Goal: Find specific page/section: Find specific page/section

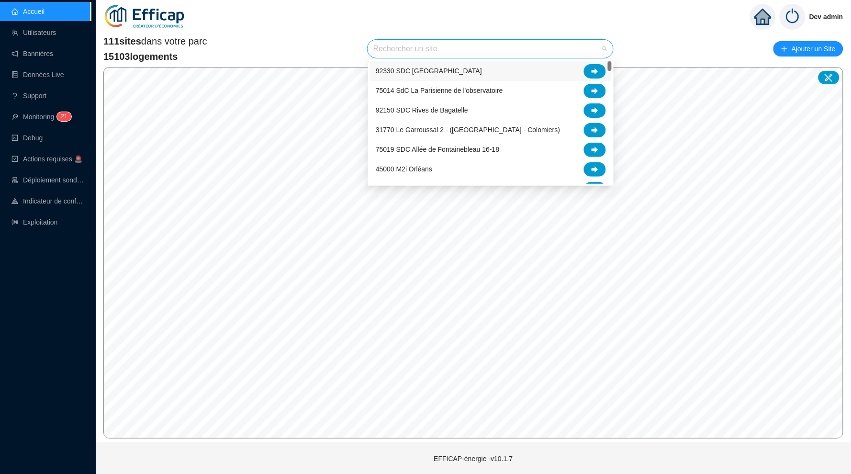
click at [502, 45] on input "search" at bounding box center [485, 49] width 225 height 18
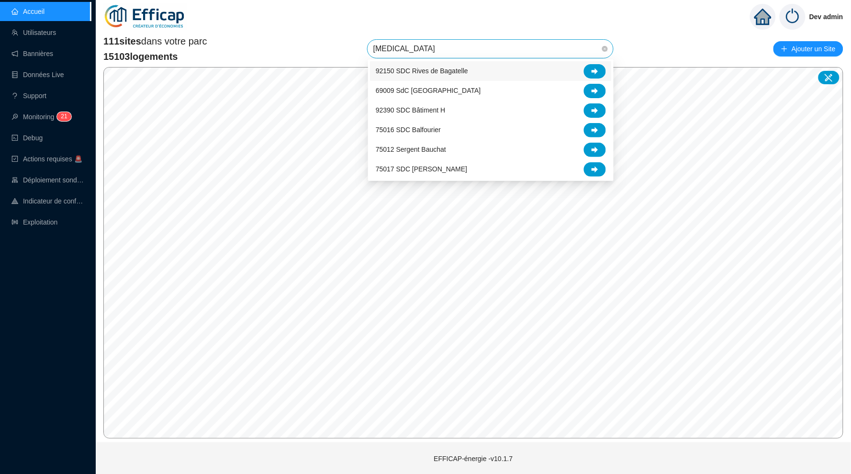
type input "balm"
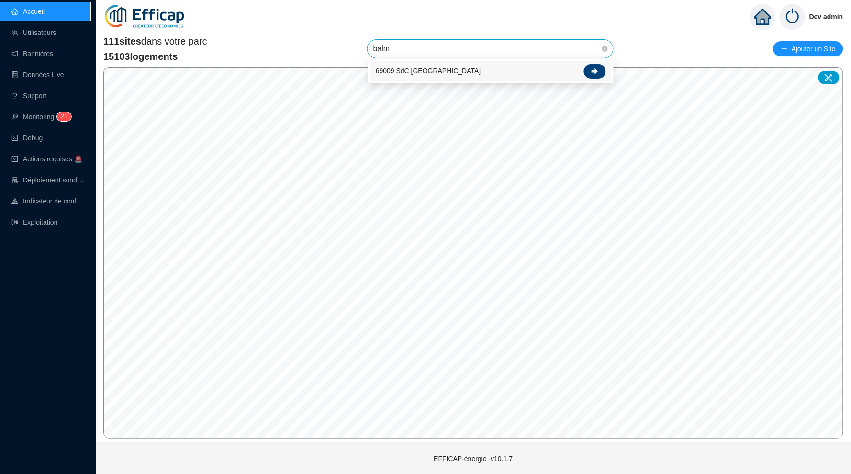
click at [590, 67] on div at bounding box center [595, 71] width 22 height 14
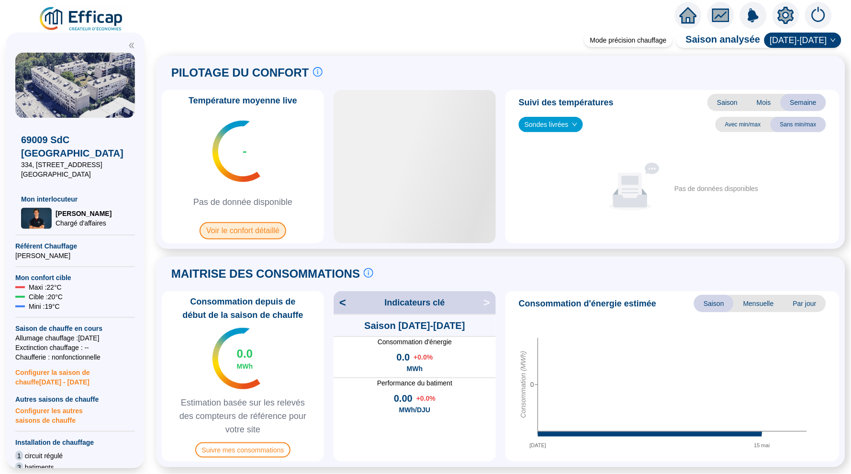
click at [248, 228] on span "Voir le confort détaillé" at bounding box center [243, 230] width 87 height 17
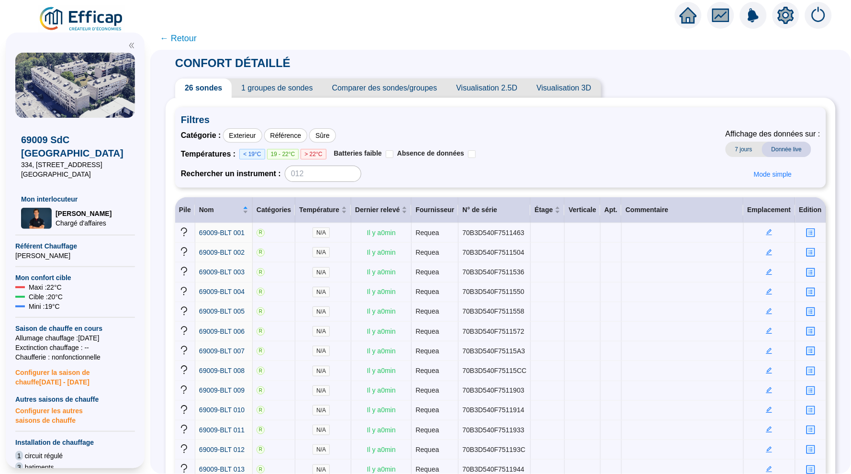
click at [174, 39] on span "← Retour" at bounding box center [178, 38] width 37 height 13
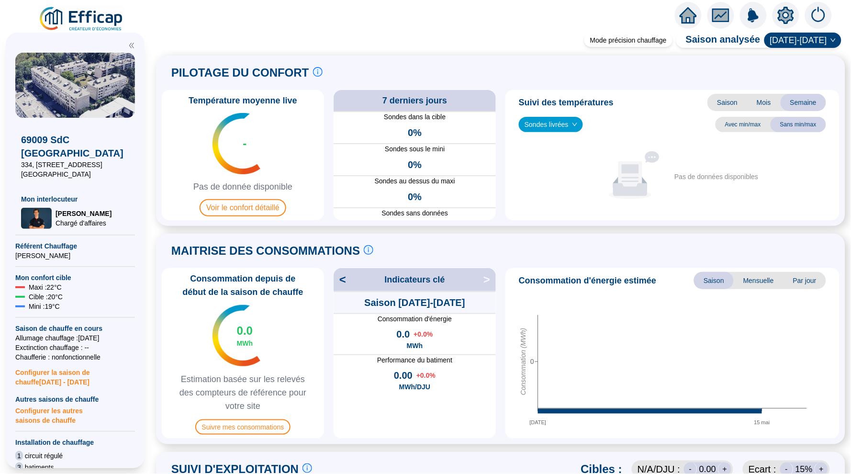
click at [688, 11] on icon "home" at bounding box center [688, 15] width 17 height 13
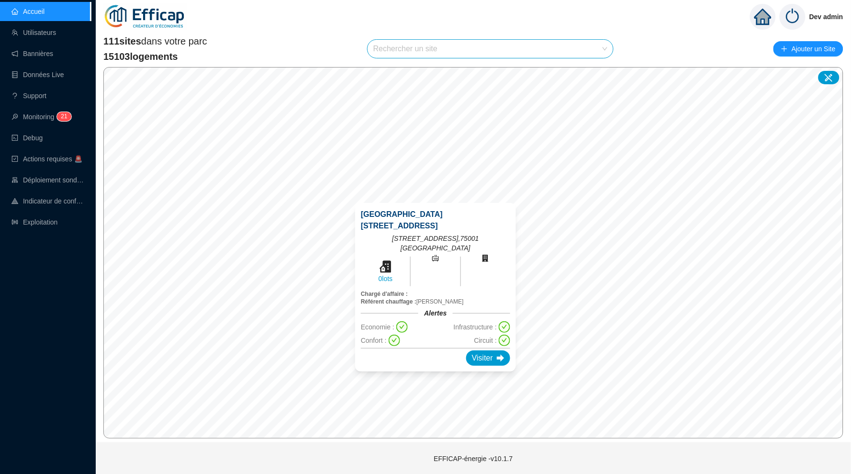
click at [435, 193] on div "[GEOGRAPHIC_DATA][STREET_ADDRESS] 0 lots Chargé d'affaire : Référent chauffage …" at bounding box center [436, 286] width 184 height 191
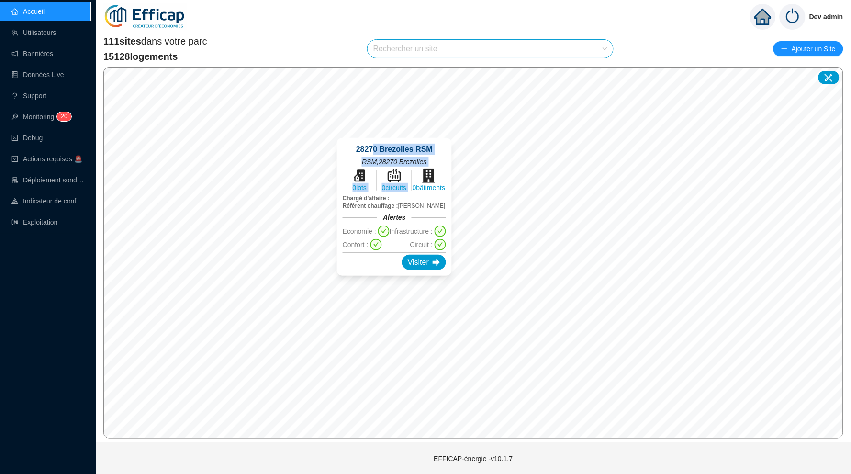
drag, startPoint x: 465, startPoint y: 154, endPoint x: 371, endPoint y: 148, distance: 93.5
click at [371, 148] on div "28270 Brezolles RSM RSM , 28270 Brezolles 0 lots 0 circuits 0 bâtiments Chargé …" at bounding box center [394, 207] width 115 height 138
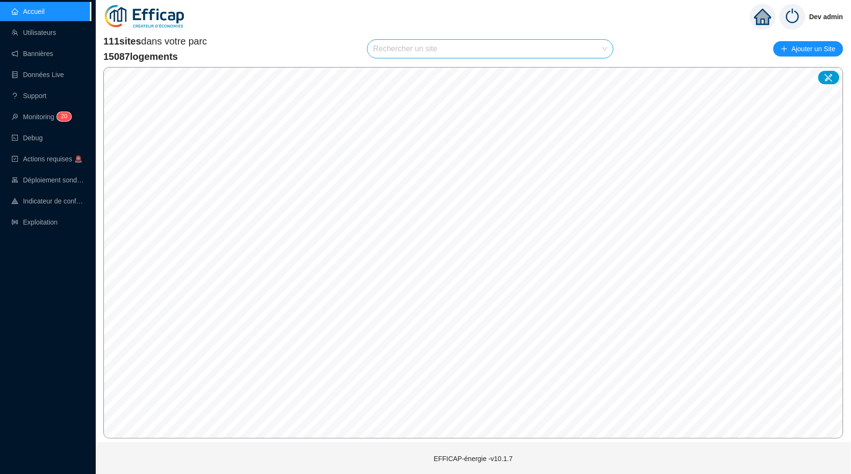
click at [419, 45] on input "search" at bounding box center [485, 49] width 225 height 18
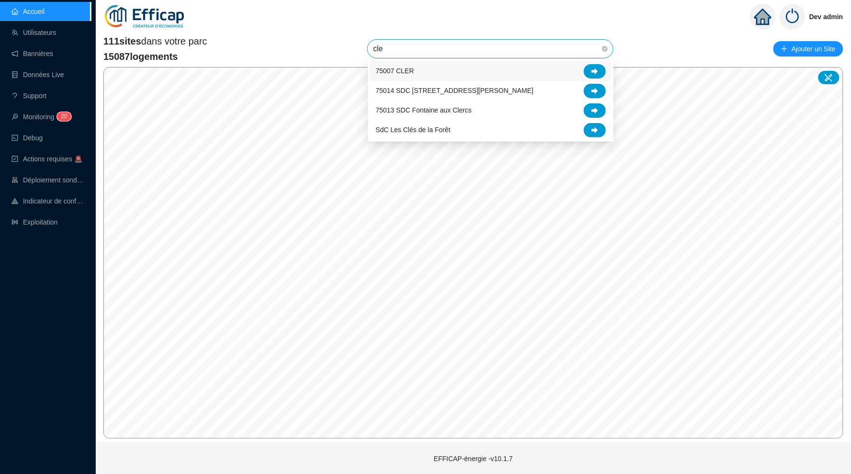
type input "cler"
drag, startPoint x: 537, startPoint y: 52, endPoint x: 402, endPoint y: 39, distance: 136.5
click at [400, 40] on input "cler" at bounding box center [485, 49] width 225 height 18
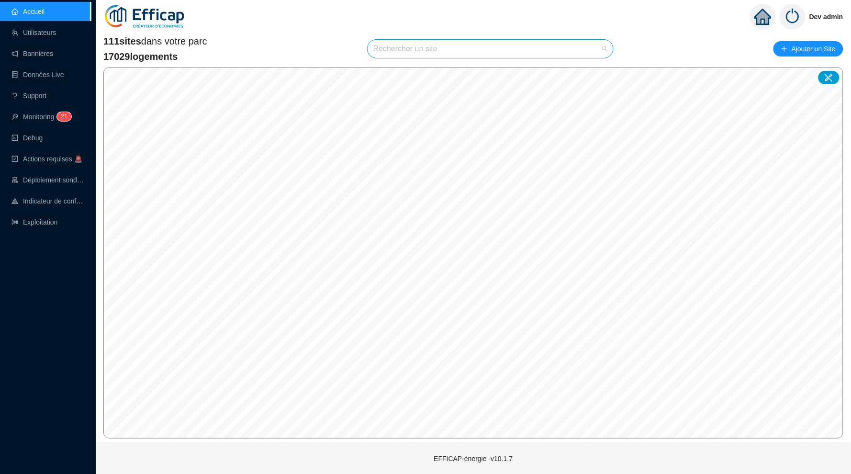
click at [467, 43] on input "search" at bounding box center [485, 49] width 225 height 18
click at [317, 28] on div "Dev admin" at bounding box center [473, 17] width 755 height 34
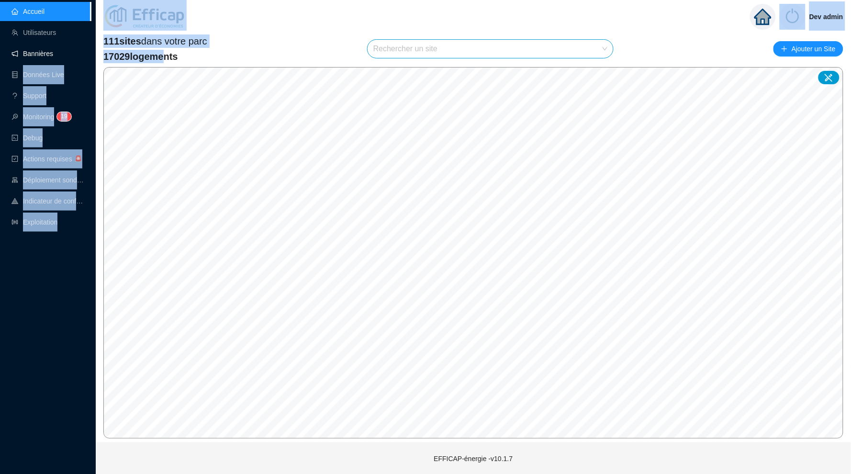
drag, startPoint x: 158, startPoint y: 53, endPoint x: 94, endPoint y: 53, distance: 63.7
click at [94, 53] on div "Accueil Utilisateurs Bannières Données Live Support Monitoring 1 9 Debug Action…" at bounding box center [425, 237] width 851 height 475
